Goal: Task Accomplishment & Management: Manage account settings

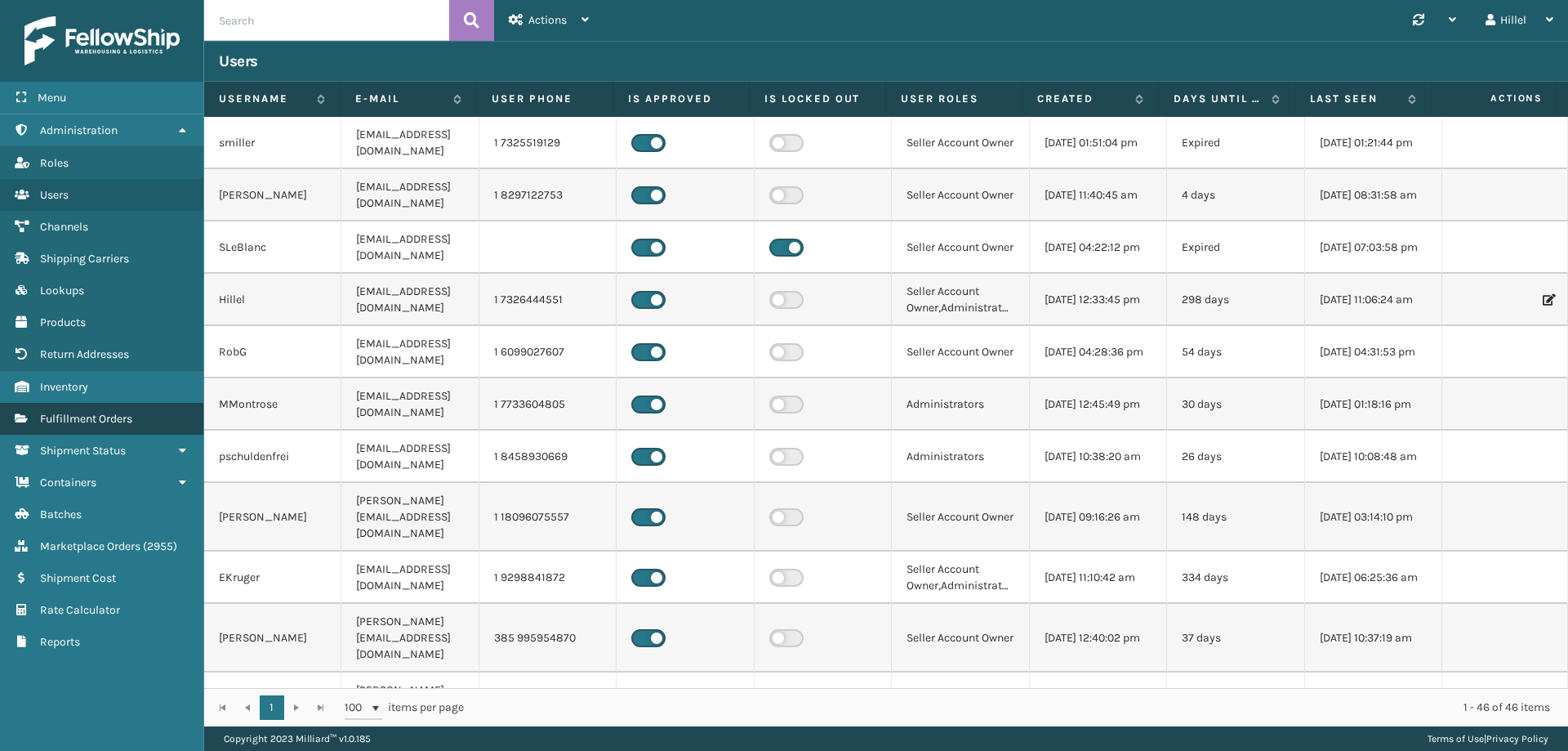
click at [135, 422] on link "Fulfillment Orders" at bounding box center [101, 419] width 204 height 32
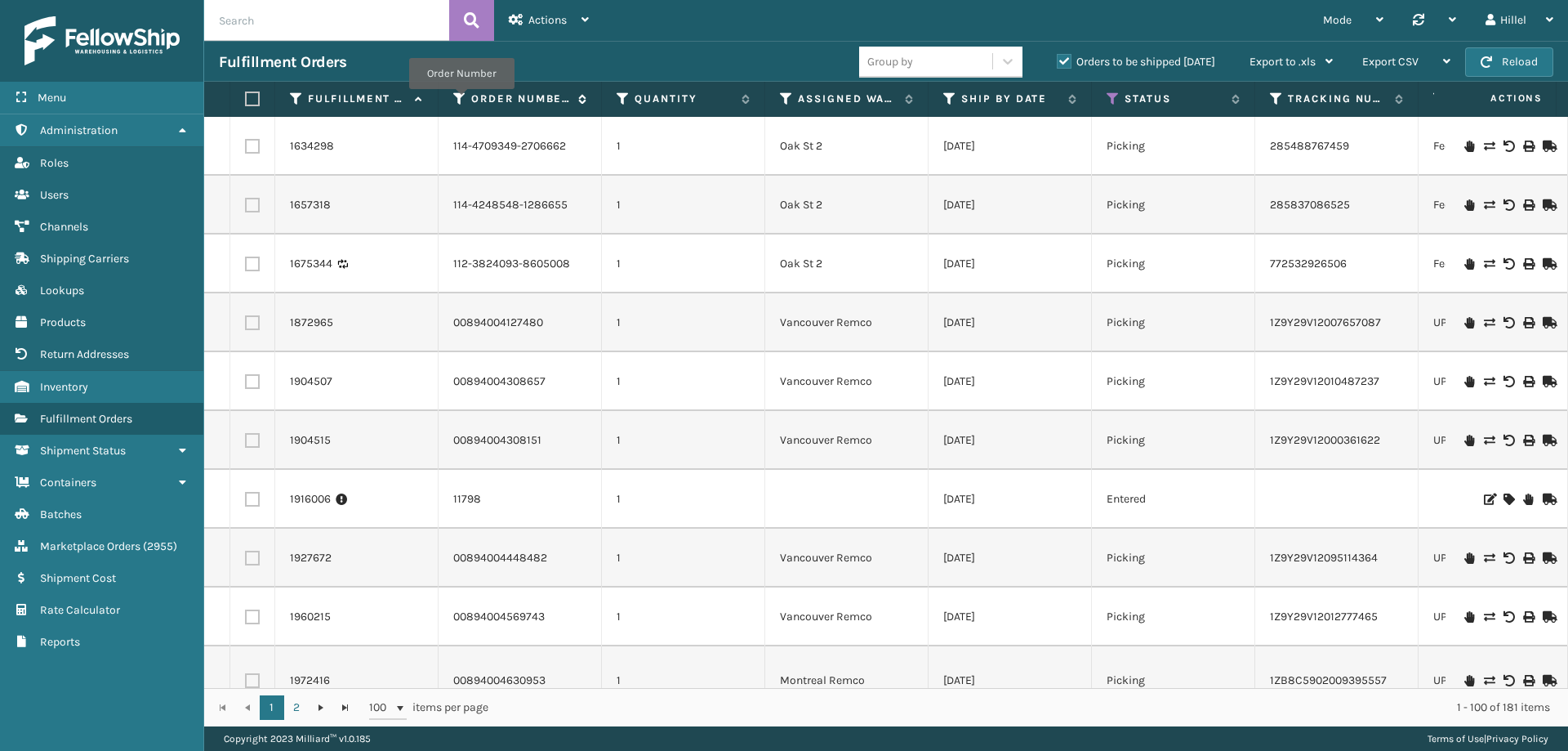
click at [462, 101] on icon at bounding box center [460, 99] width 13 height 15
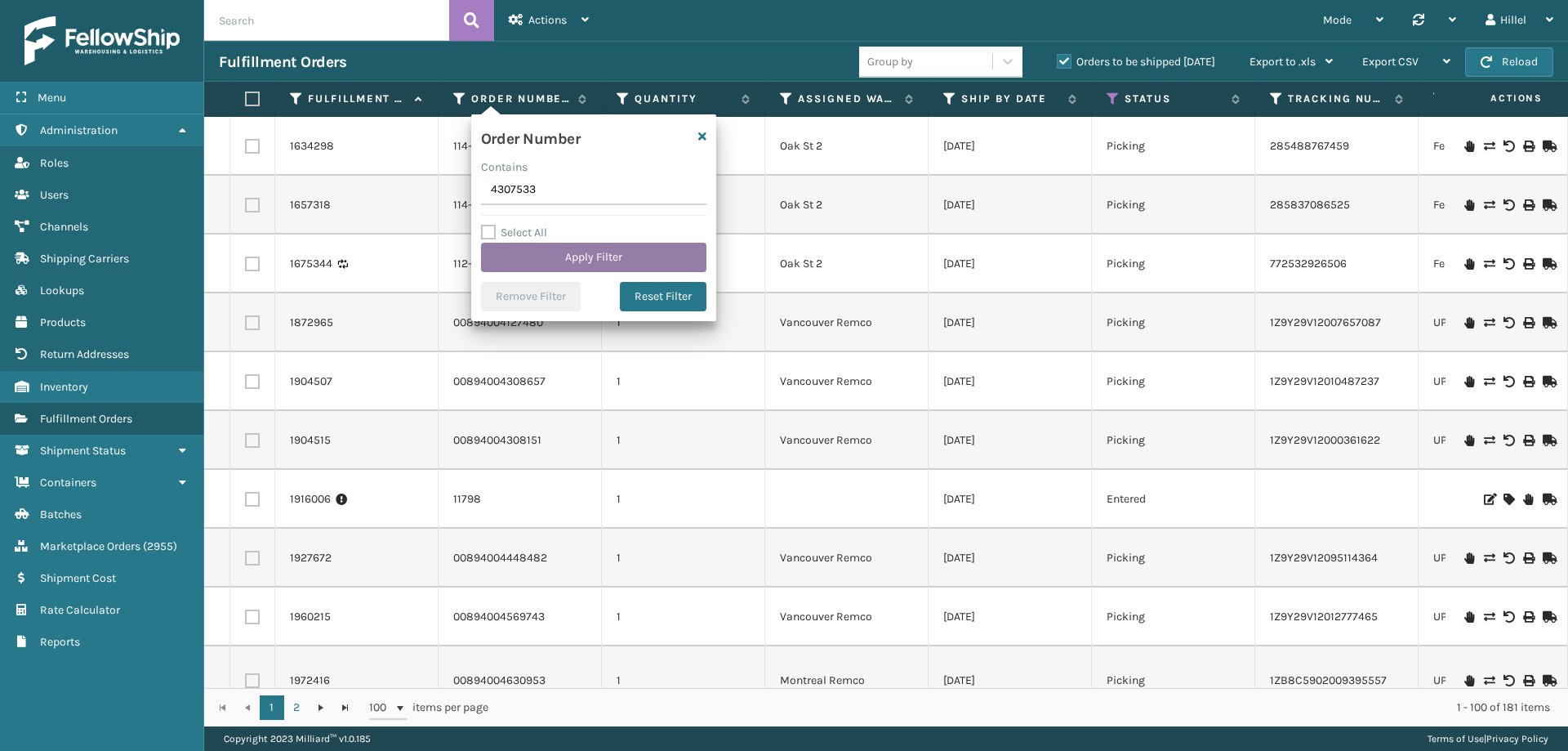
type input "4307533"
click at [542, 255] on button "Apply Filter" at bounding box center [593, 257] width 225 height 29
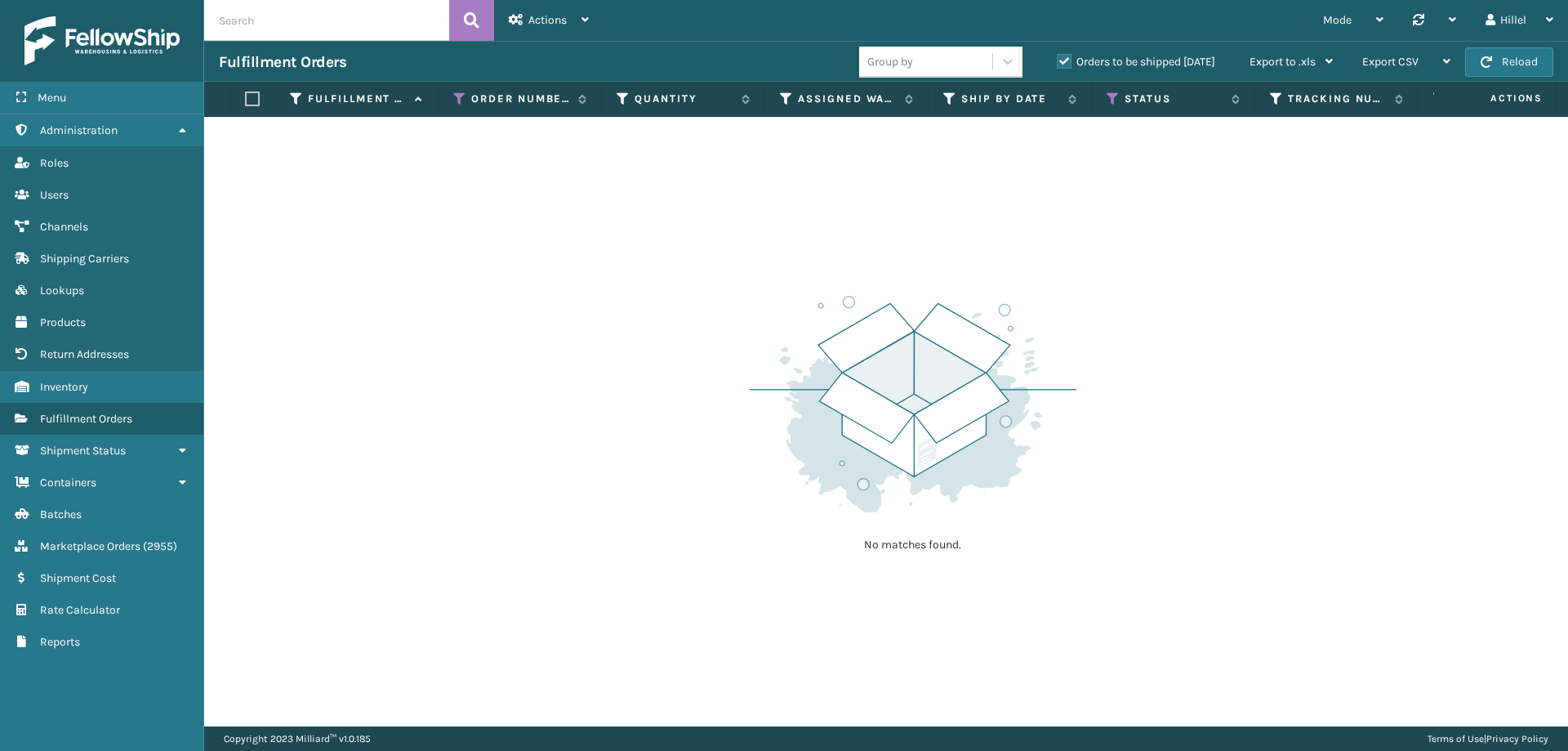
click at [1060, 61] on label "Orders to be shipped [DATE]" at bounding box center [1136, 62] width 158 height 14
click at [1057, 61] on input "Orders to be shipped [DATE]" at bounding box center [1057, 58] width 1 height 11
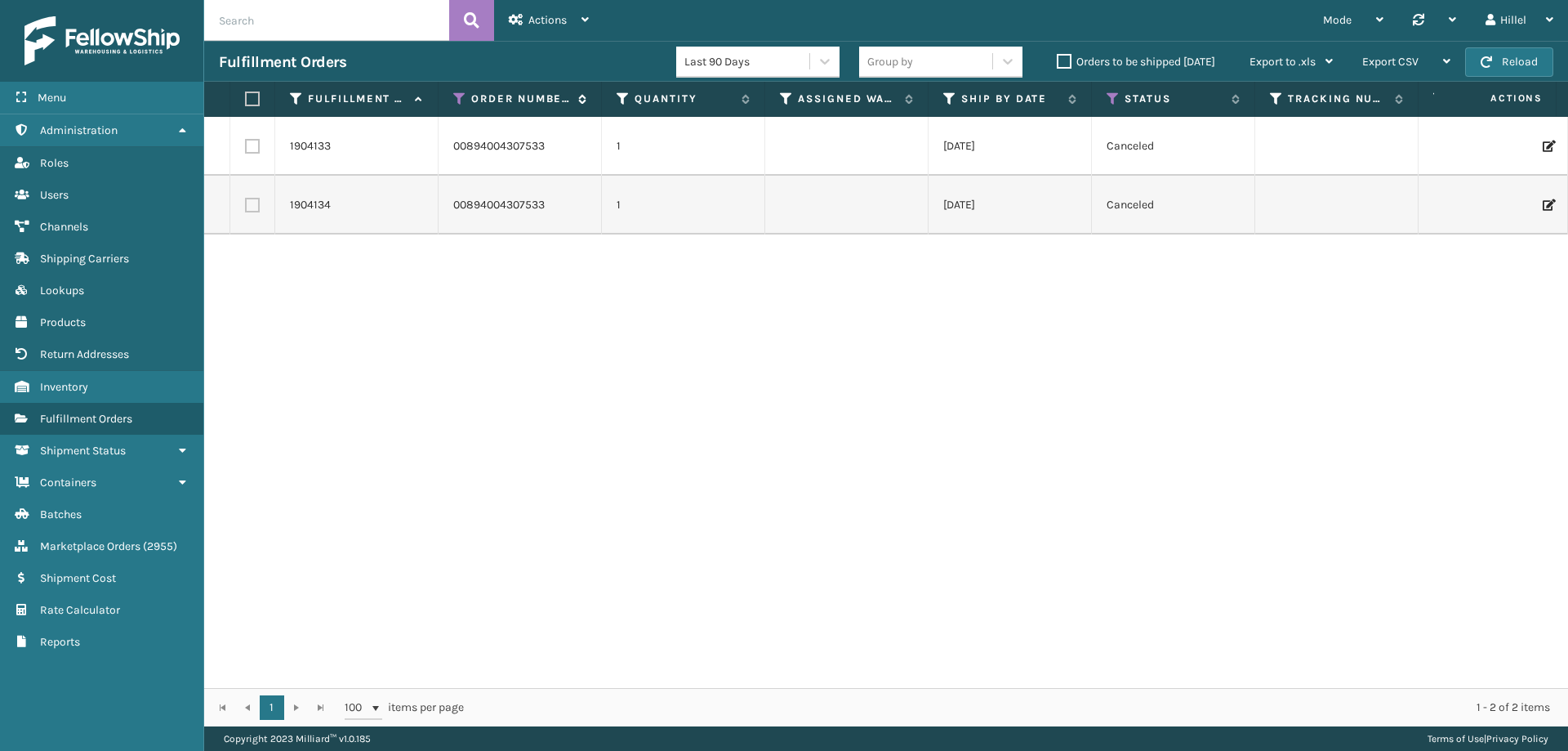
click at [456, 104] on icon at bounding box center [460, 99] width 13 height 15
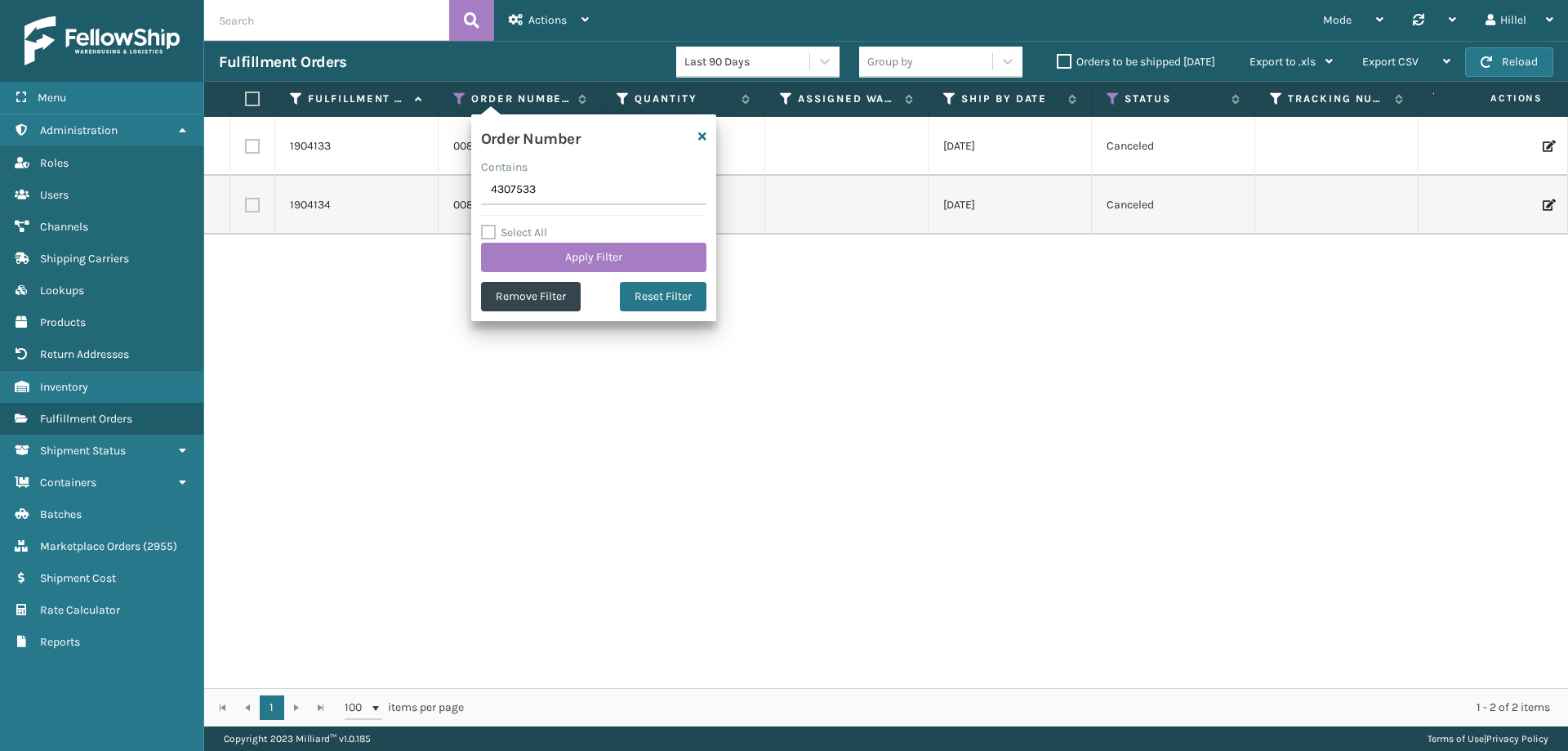
drag, startPoint x: 569, startPoint y: 198, endPoint x: 414, endPoint y: 195, distance: 155.0
click at [414, 197] on section "Fulfillment Orders Last 90 Days Group by Orders to be shipped [DATE] Export to …" at bounding box center [887, 384] width 1364 height 685
type input "1206532120"
click at [686, 258] on button "Apply Filter" at bounding box center [593, 257] width 225 height 29
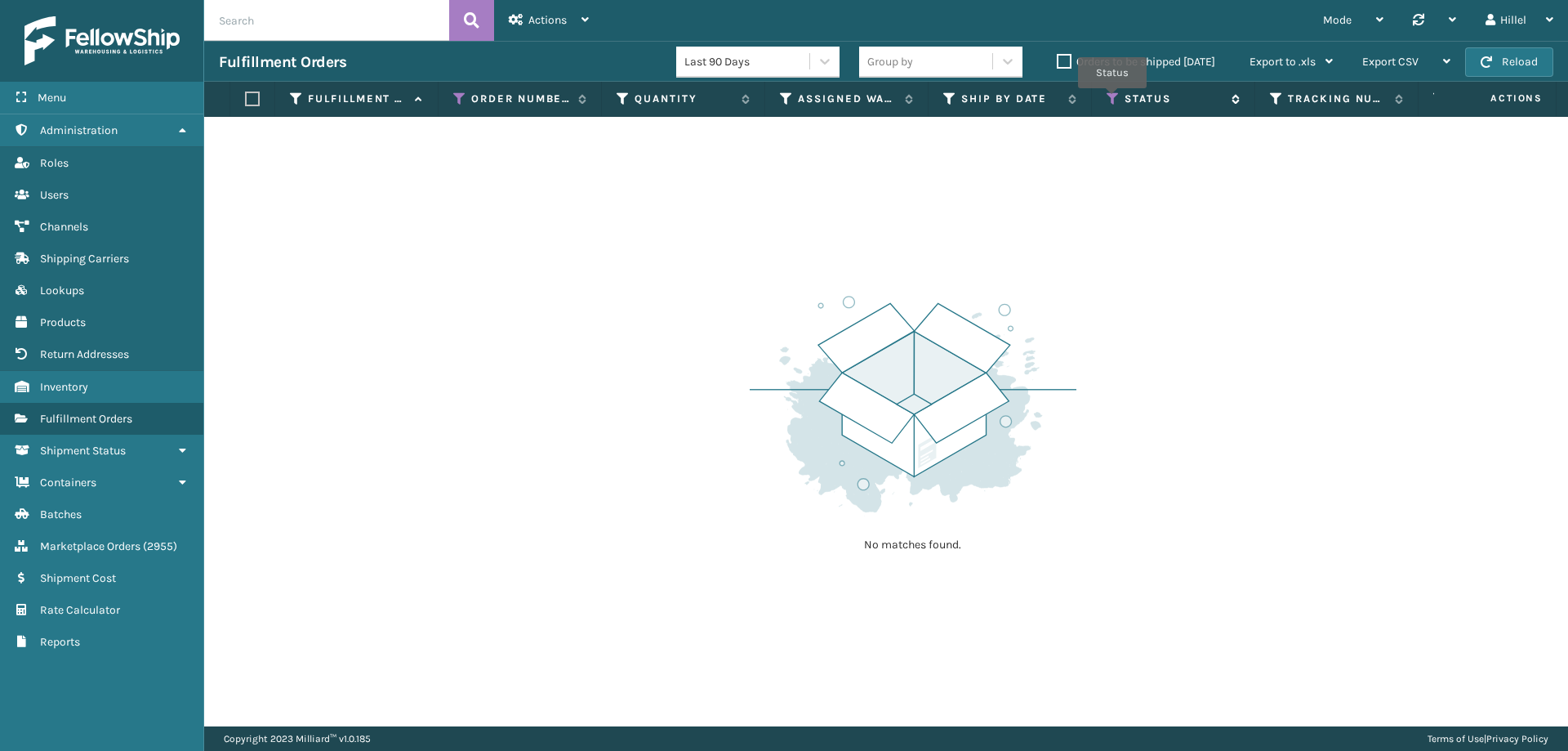
click at [1114, 100] on icon at bounding box center [1113, 99] width 13 height 15
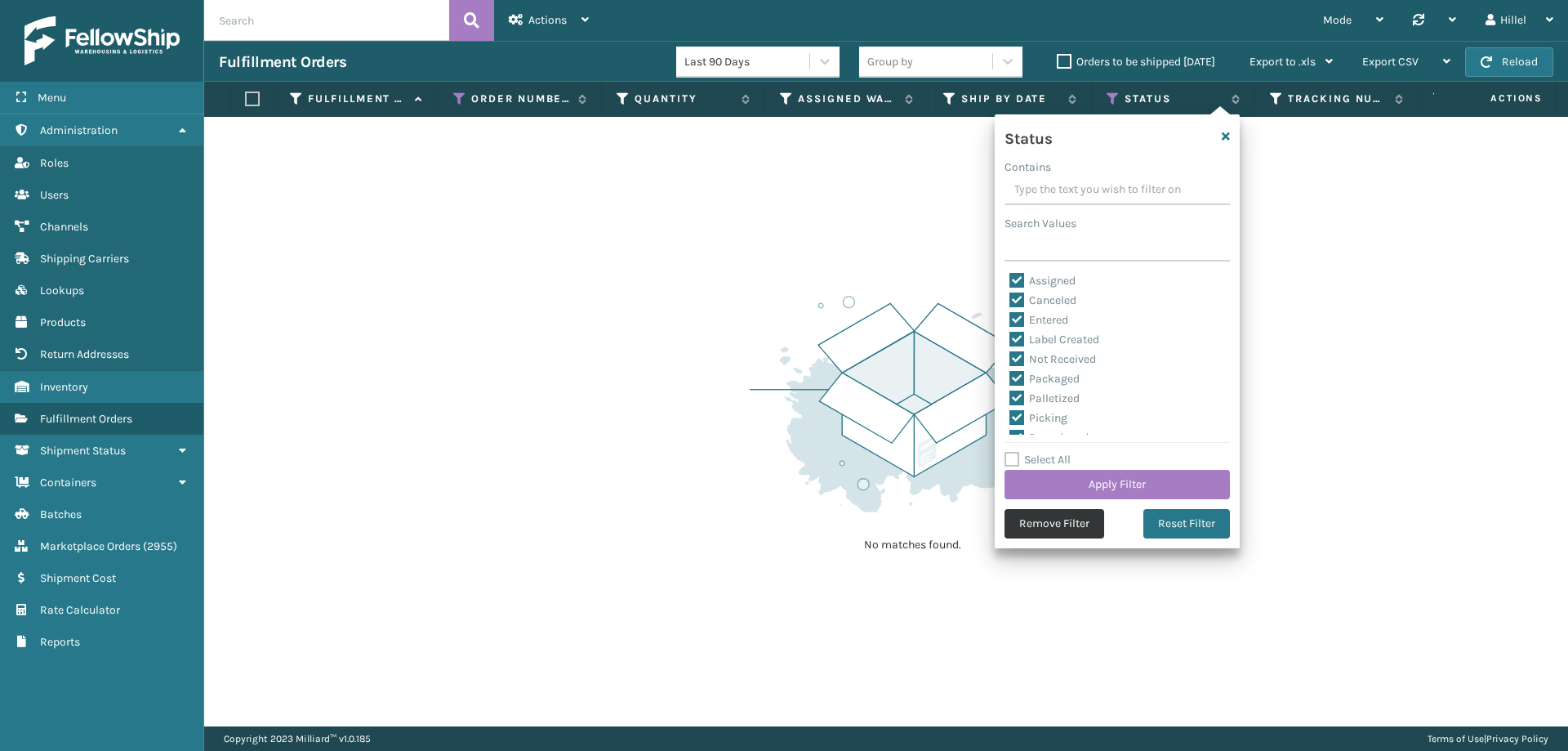
click at [1061, 525] on button "Remove Filter" at bounding box center [1054, 523] width 100 height 29
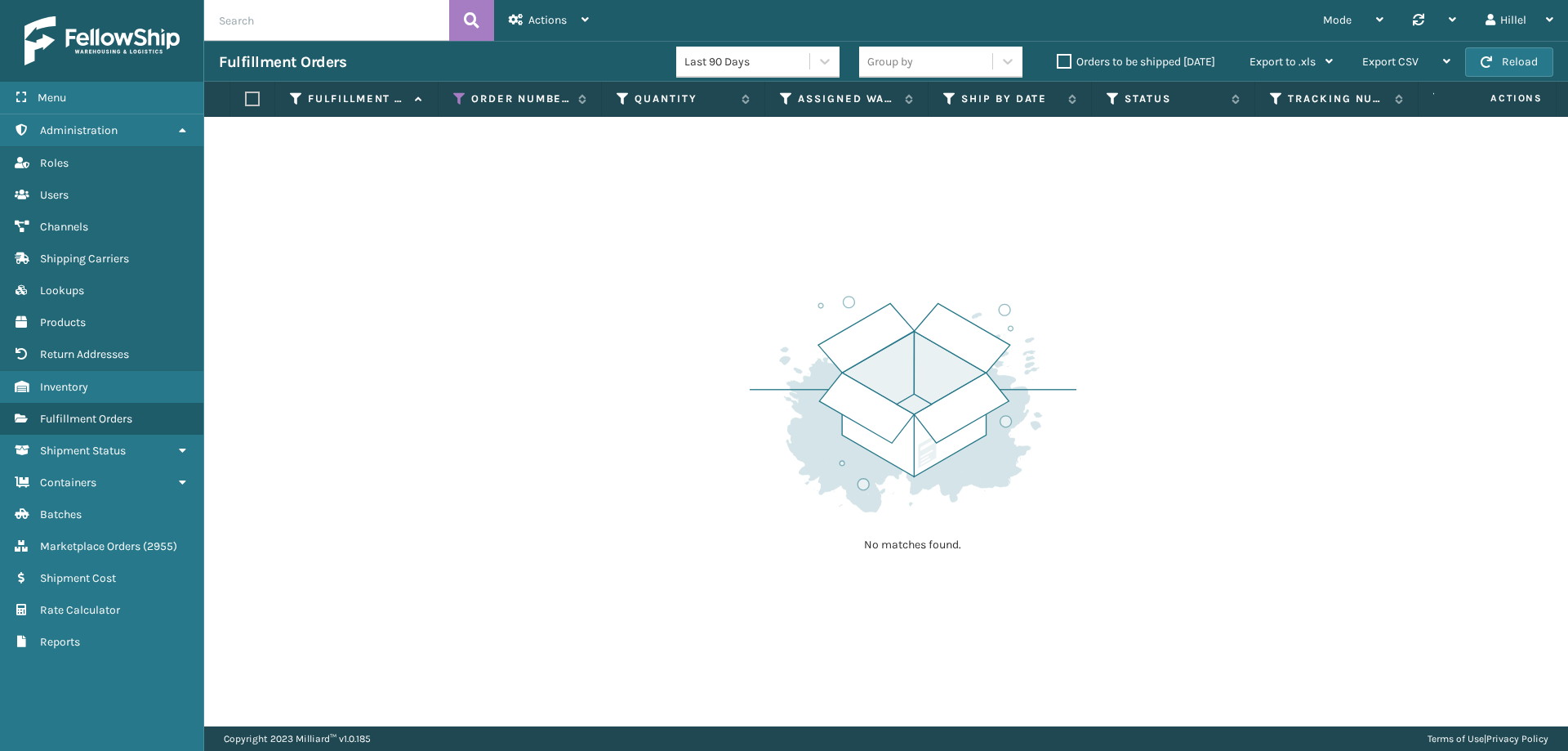
click at [371, 17] on input "text" at bounding box center [326, 20] width 245 height 41
paste input "1206532120"
type input "1206532120"
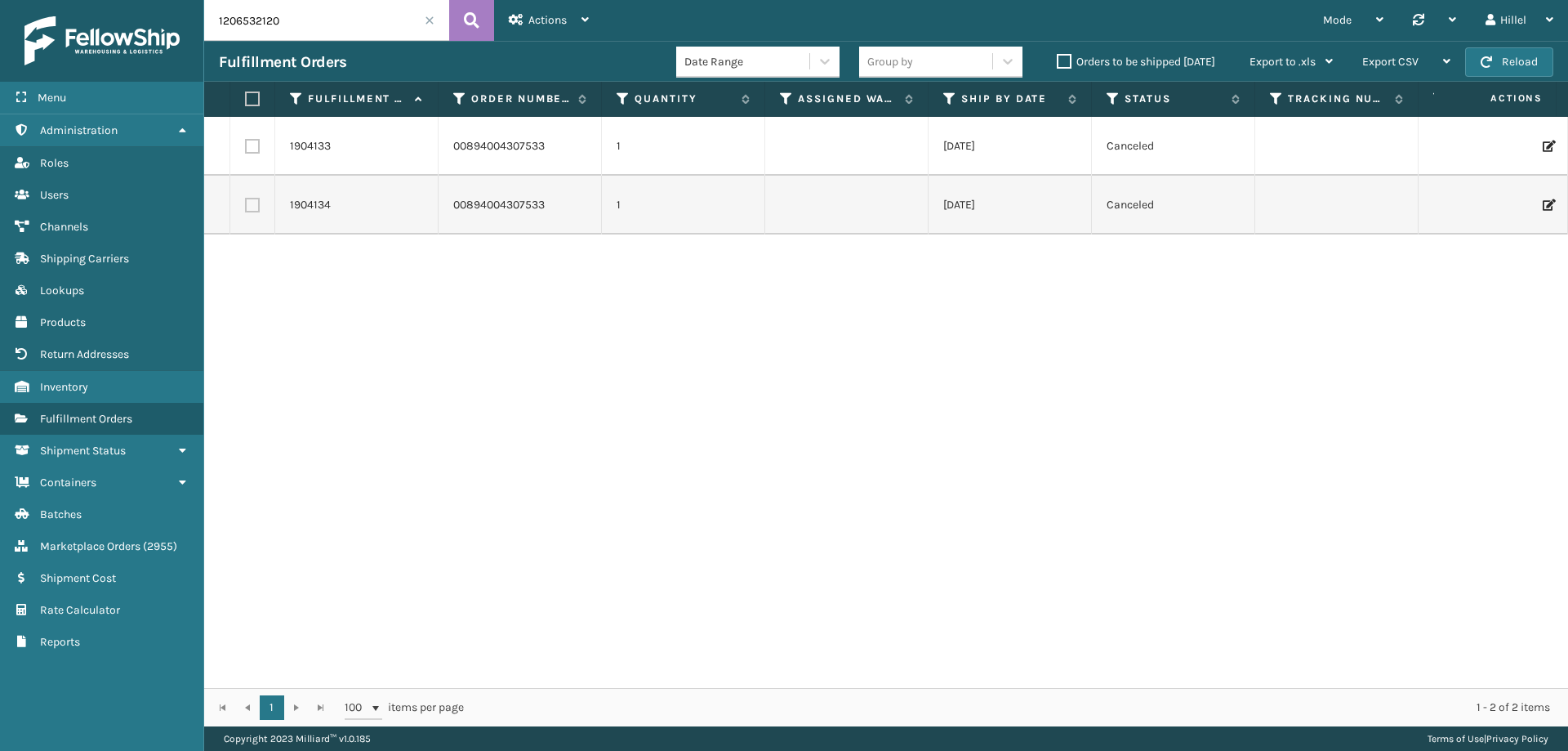
scroll to position [0, 1553]
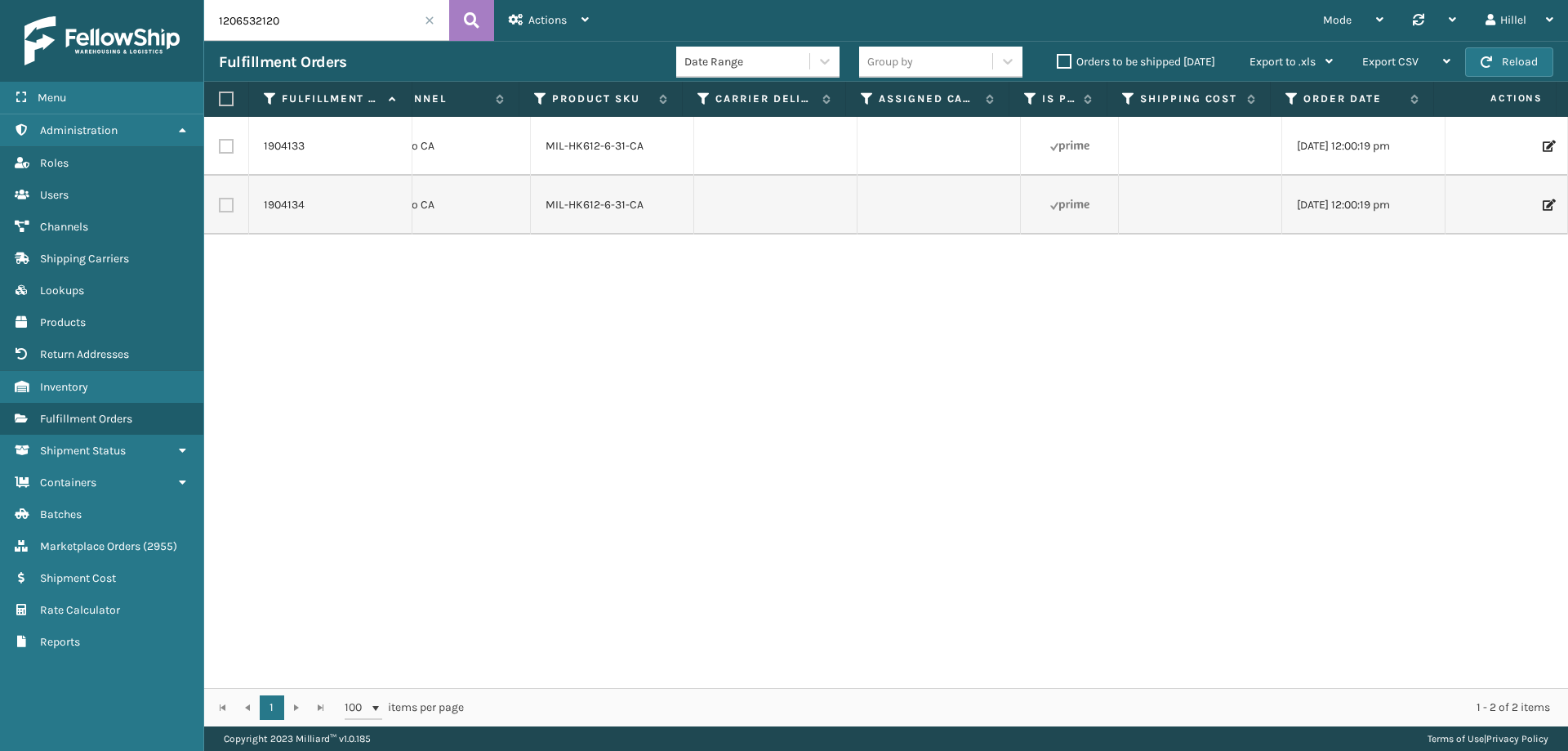
click at [495, 673] on div "1904133 00894004307533 1 [DATE] Canceled [GEOGRAPHIC_DATA] Costco [GEOGRAPHIC_D…" at bounding box center [887, 402] width 1364 height 571
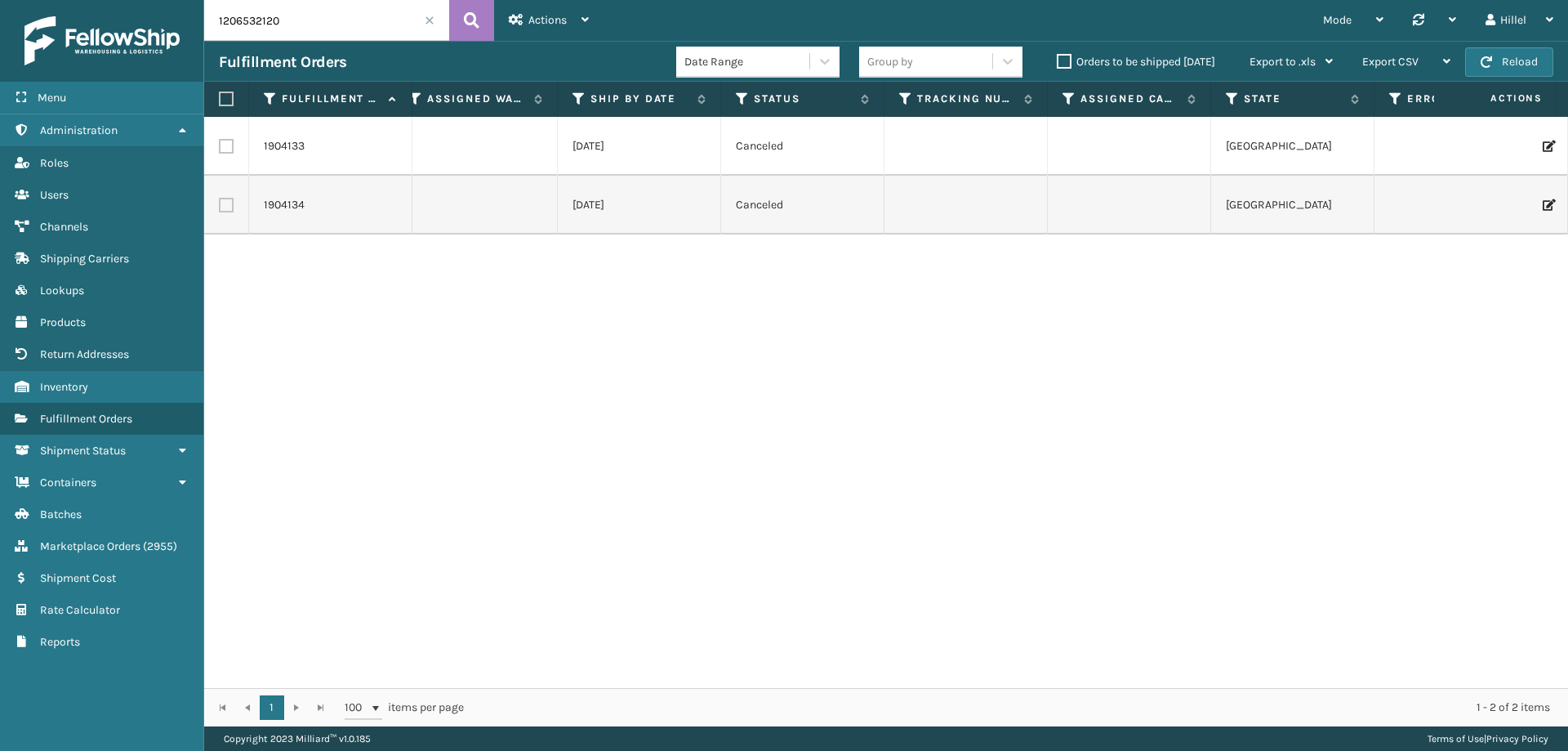
scroll to position [0, 0]
